Goal: Information Seeking & Learning: Learn about a topic

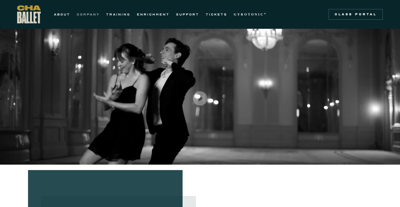
click at [89, 15] on link "COMPANY" at bounding box center [88, 14] width 23 height 7
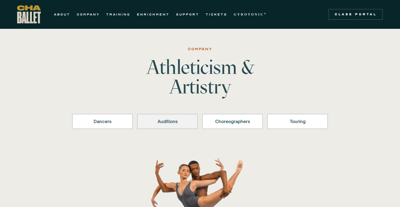
click at [141, 120] on link "Auditions" at bounding box center [167, 121] width 61 height 15
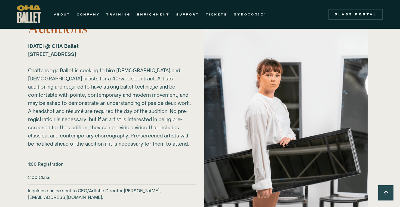
scroll to position [741, 0]
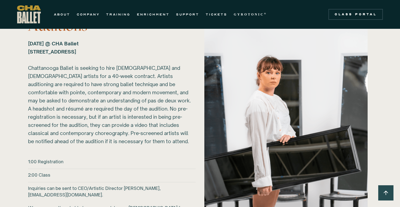
click at [81, 195] on h6 "Inquiries can be sent to CEO/Artistic Director Brian McSween, bmcsween@chaballe…" at bounding box center [111, 201] width 167 height 33
drag, startPoint x: 89, startPoint y: 195, endPoint x: 28, endPoint y: 194, distance: 61.2
click at [28, 194] on div "2026-27 Auditions Sunday, March 1, 2026 @ CHA Ballet 817B N Market St. Chattano…" at bounding box center [199, 121] width 365 height 231
copy h6 "bmcsween@chaballet.org."
click at [88, 12] on link "COMPANY" at bounding box center [88, 14] width 23 height 7
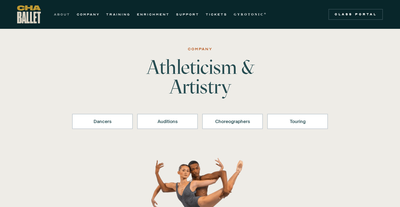
click at [66, 16] on link "ABOUT" at bounding box center [62, 14] width 16 height 7
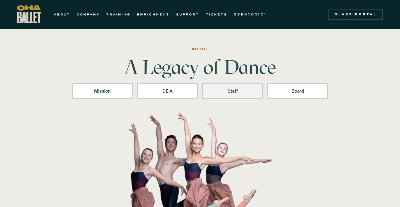
click at [242, 95] on link "Staff" at bounding box center [232, 90] width 61 height 15
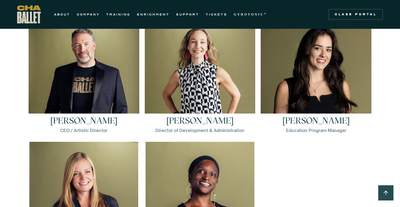
scroll to position [776, 0]
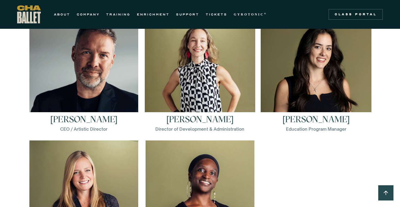
click at [65, 103] on img at bounding box center [83, 72] width 109 height 109
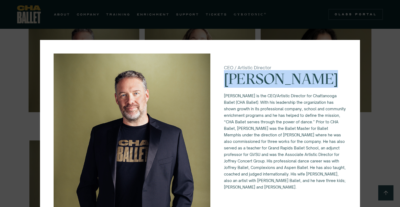
drag, startPoint x: 222, startPoint y: 76, endPoint x: 328, endPoint y: 76, distance: 106.0
click at [328, 76] on div "CEO / Artistic Director Brian McSween Brian McSween is the CEO/Artistic Directo…" at bounding box center [200, 171] width 320 height 262
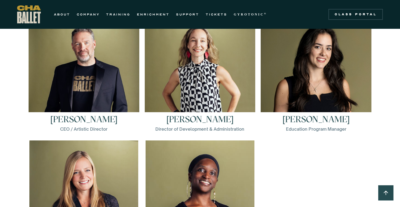
copy p "Brian McSween"
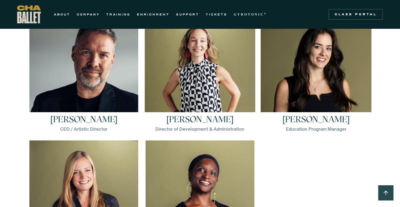
click at [88, 75] on img at bounding box center [83, 72] width 109 height 109
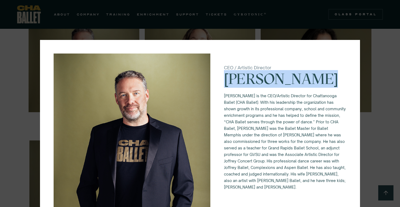
drag, startPoint x: 226, startPoint y: 77, endPoint x: 315, endPoint y: 77, distance: 88.9
click at [315, 77] on p "Brian McSween" at bounding box center [285, 82] width 122 height 22
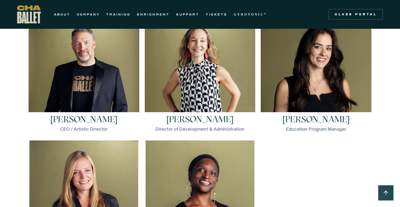
click at [105, 124] on h3 "Brian McSween" at bounding box center [83, 119] width 67 height 9
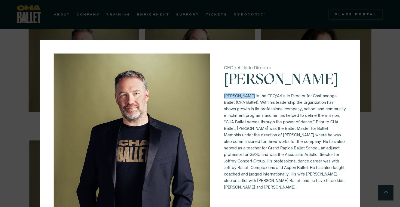
drag, startPoint x: 224, startPoint y: 96, endPoint x: 252, endPoint y: 95, distance: 28.5
click at [252, 95] on p "Brian McSween is the CEO/Artistic Director for Chattanooga Ballet (CHA Ballet).…" at bounding box center [285, 142] width 122 height 98
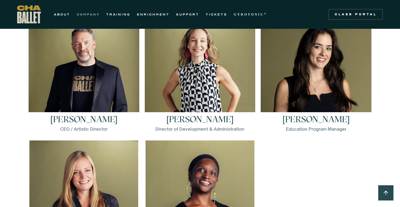
click at [93, 16] on link "COMPANY" at bounding box center [88, 14] width 23 height 7
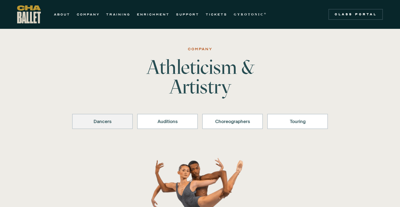
click at [106, 119] on div "Dancers" at bounding box center [102, 121] width 46 height 7
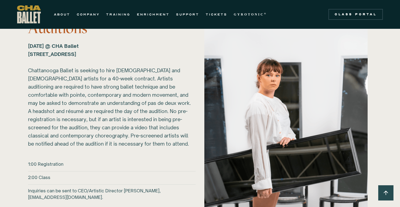
scroll to position [749, 0]
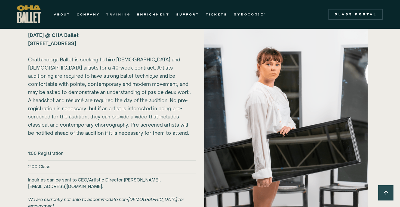
click at [120, 15] on link "TRAINING" at bounding box center [118, 14] width 24 height 7
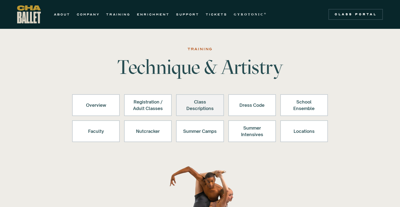
click at [203, 110] on div "Class Descriptions" at bounding box center [199, 105] width 33 height 13
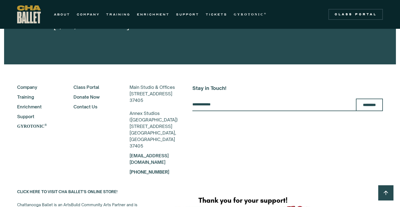
scroll to position [2774, 0]
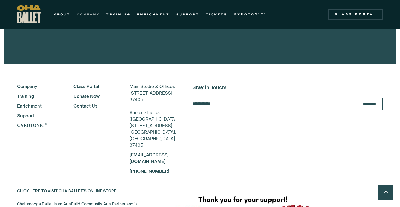
click at [93, 14] on link "COMPANY" at bounding box center [88, 14] width 23 height 7
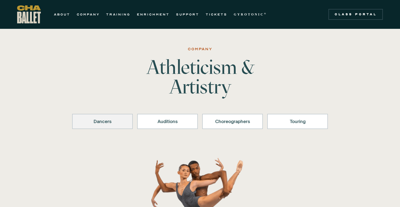
click at [122, 117] on link "Dancers" at bounding box center [102, 121] width 61 height 15
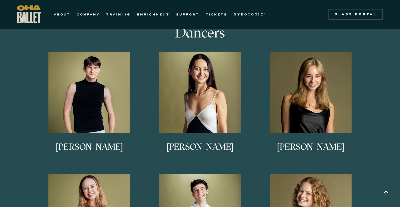
scroll to position [296, 0]
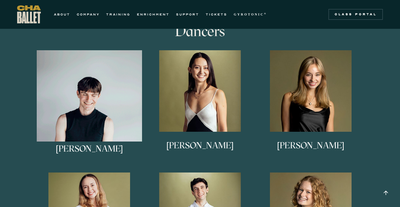
click at [106, 118] on img at bounding box center [89, 102] width 105 height 105
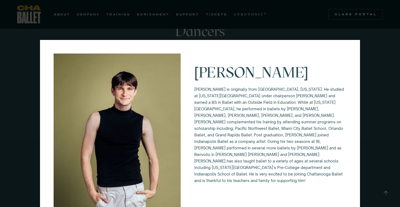
click at [143, 30] on div "[PERSON_NAME] [PERSON_NAME] is originally from [GEOGRAPHIC_DATA], [US_STATE]. H…" at bounding box center [200, 103] width 400 height 207
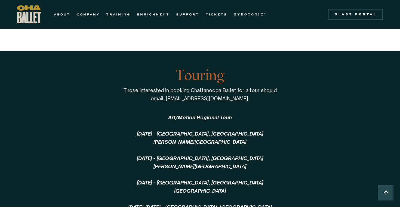
scroll to position [1244, 0]
